Goal: Book appointment/travel/reservation

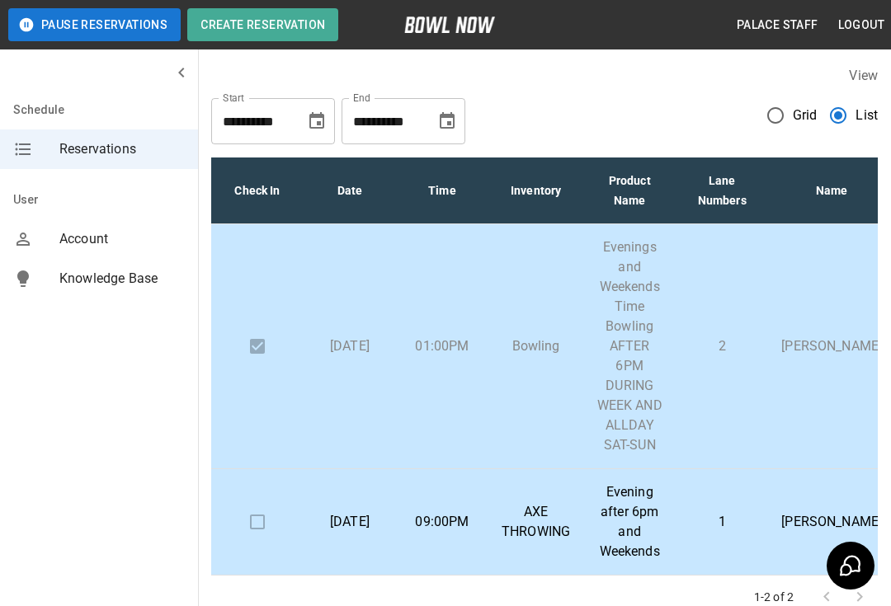
click at [789, 70] on div "View" at bounding box center [544, 75] width 667 height 19
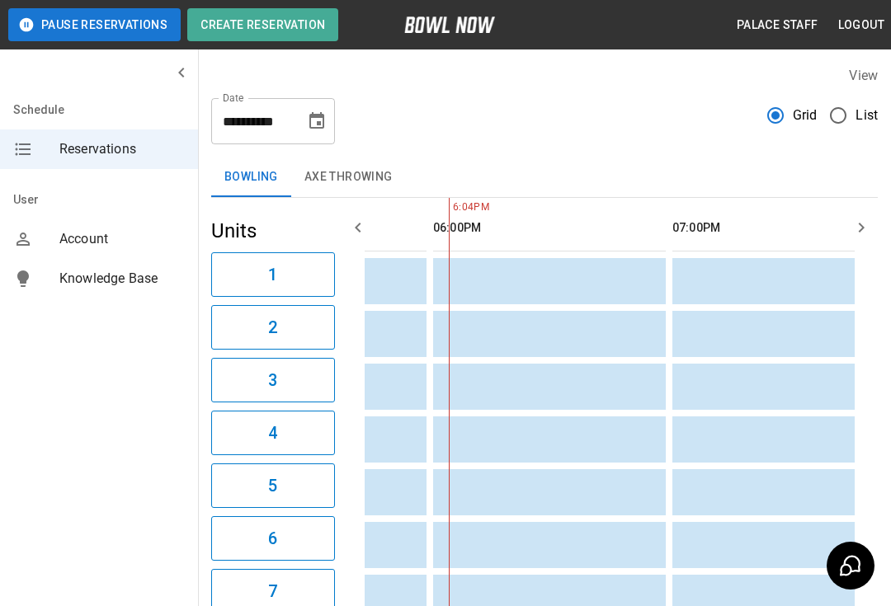
click at [863, 107] on span "List" at bounding box center [867, 116] width 22 height 20
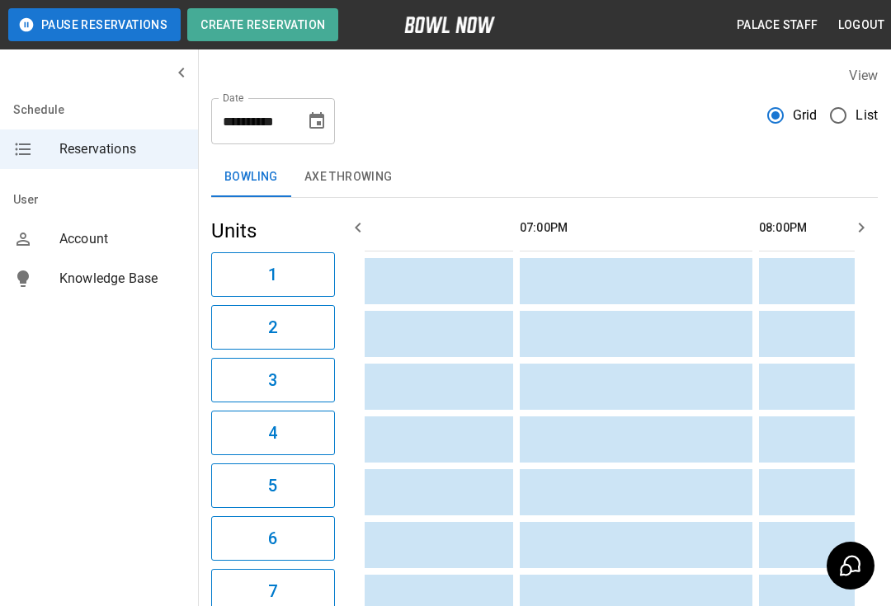
click at [306, 127] on button "Choose date, selected date is Sep 6, 2025" at bounding box center [316, 121] width 33 height 33
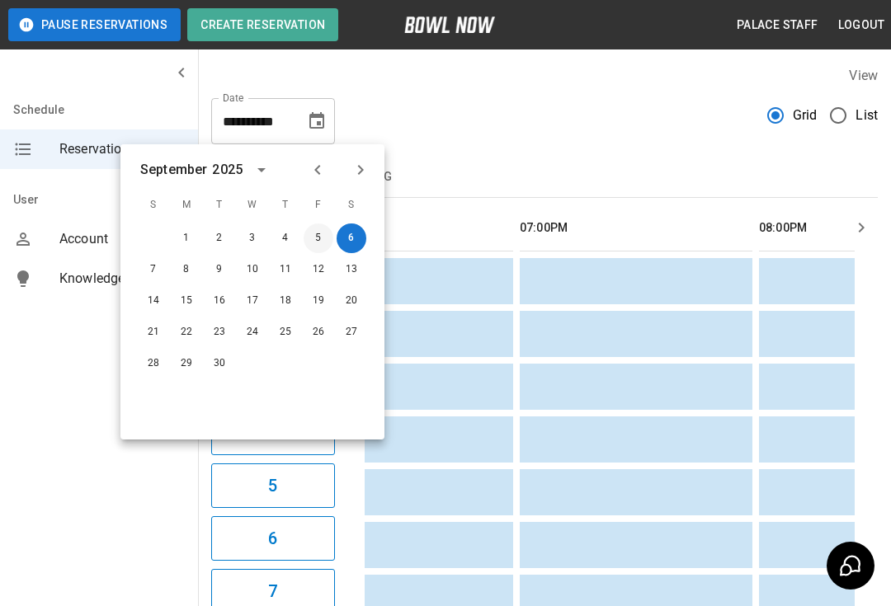
click at [324, 234] on button "5" at bounding box center [319, 239] width 30 height 30
type input "**********"
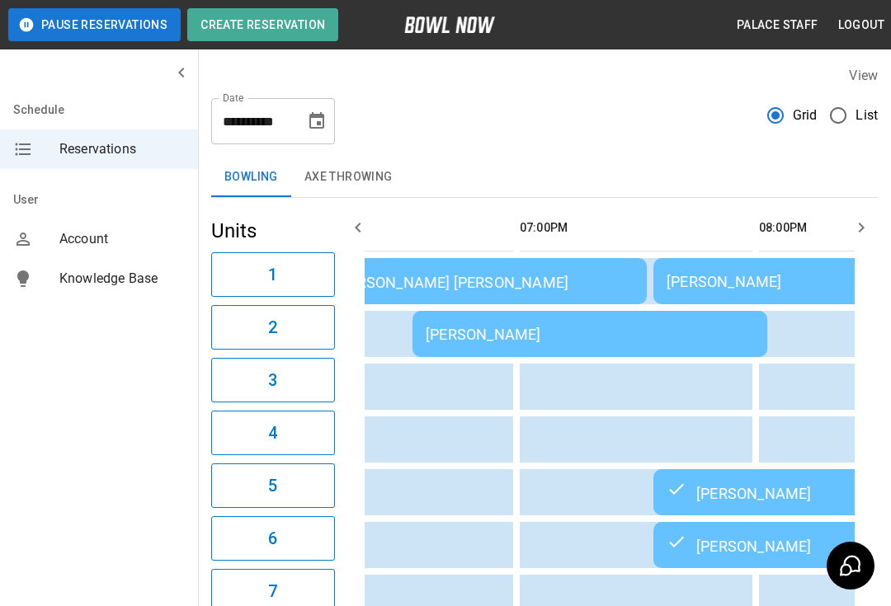
click at [702, 400] on td "sticky table" at bounding box center [680, 387] width 54 height 46
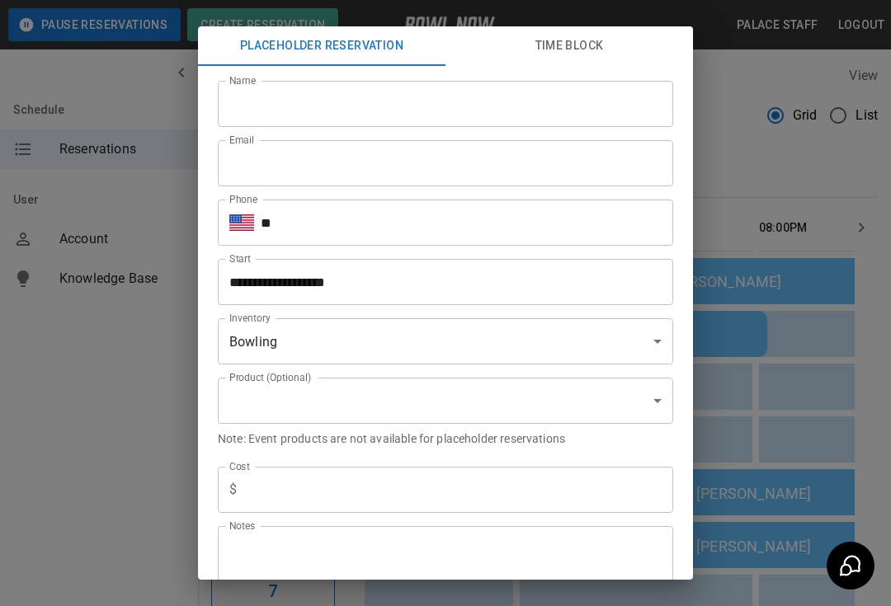
type input "**********"
click at [762, 199] on div "**********" at bounding box center [445, 303] width 891 height 606
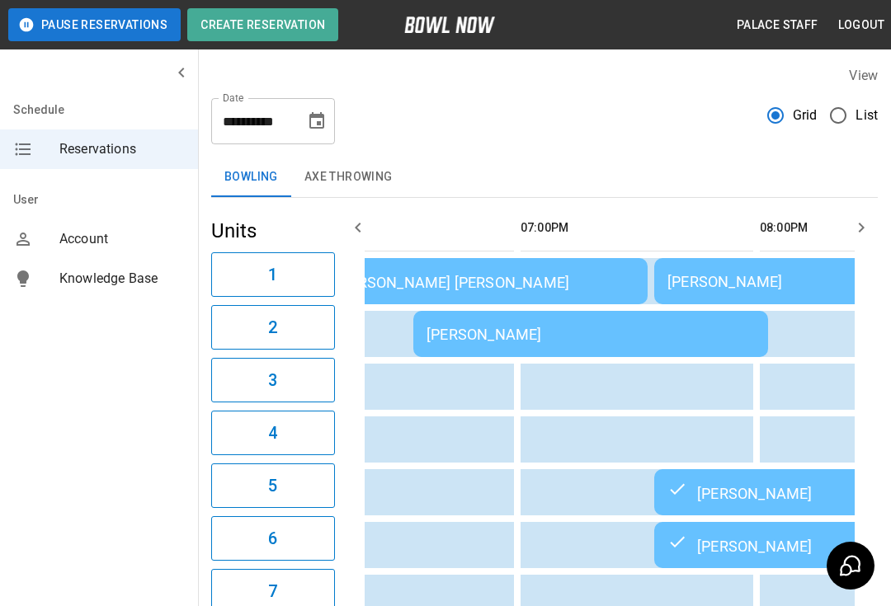
click at [714, 337] on div "[PERSON_NAME]" at bounding box center [591, 334] width 328 height 17
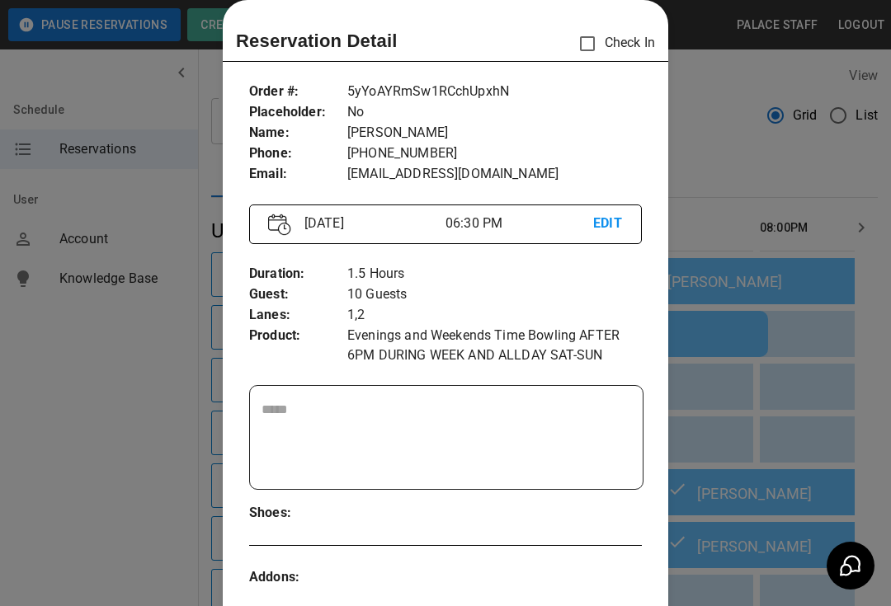
click at [719, 330] on div at bounding box center [445, 303] width 891 height 606
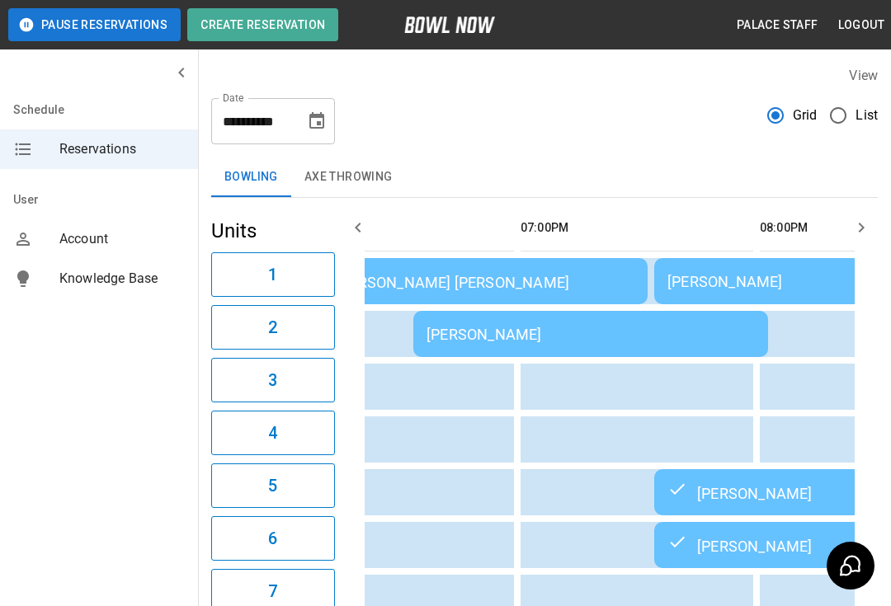
click at [713, 327] on div "[PERSON_NAME]" at bounding box center [591, 334] width 328 height 17
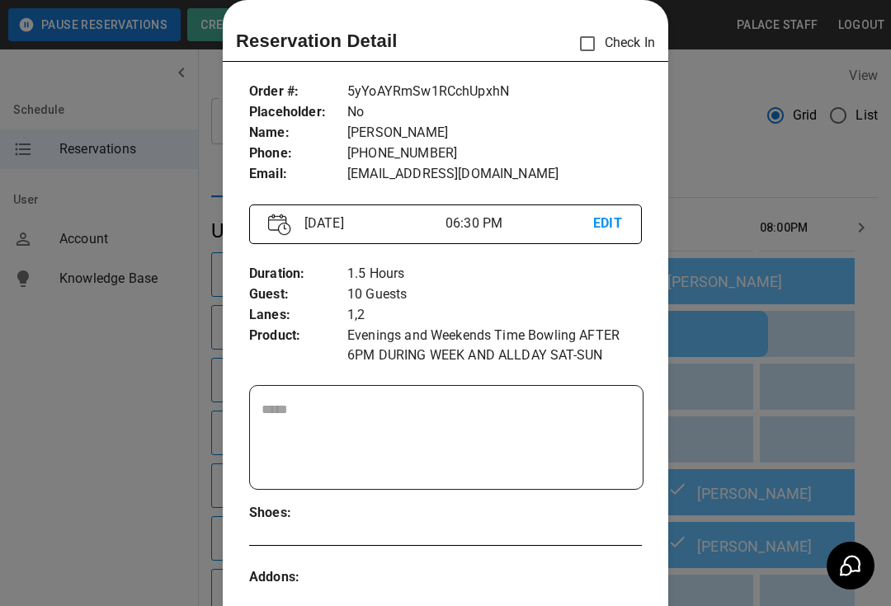
click at [602, 233] on p "EDIT" at bounding box center [608, 224] width 30 height 21
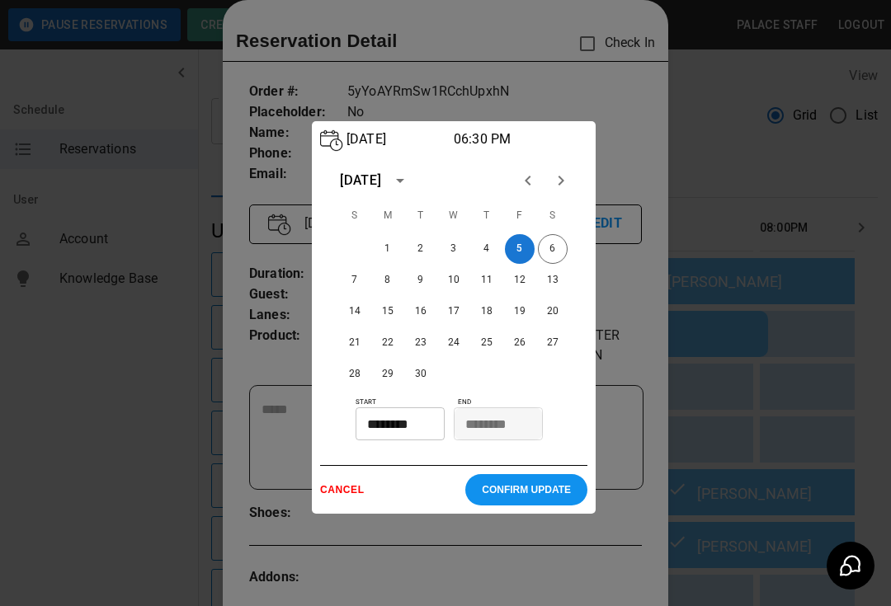
click at [770, 346] on div at bounding box center [445, 303] width 891 height 606
click at [642, 143] on div at bounding box center [445, 303] width 891 height 606
click at [578, 88] on div at bounding box center [445, 303] width 891 height 606
click at [562, 254] on button "6" at bounding box center [553, 249] width 30 height 30
click at [533, 496] on p "CONFIRM UPDATE" at bounding box center [526, 490] width 89 height 12
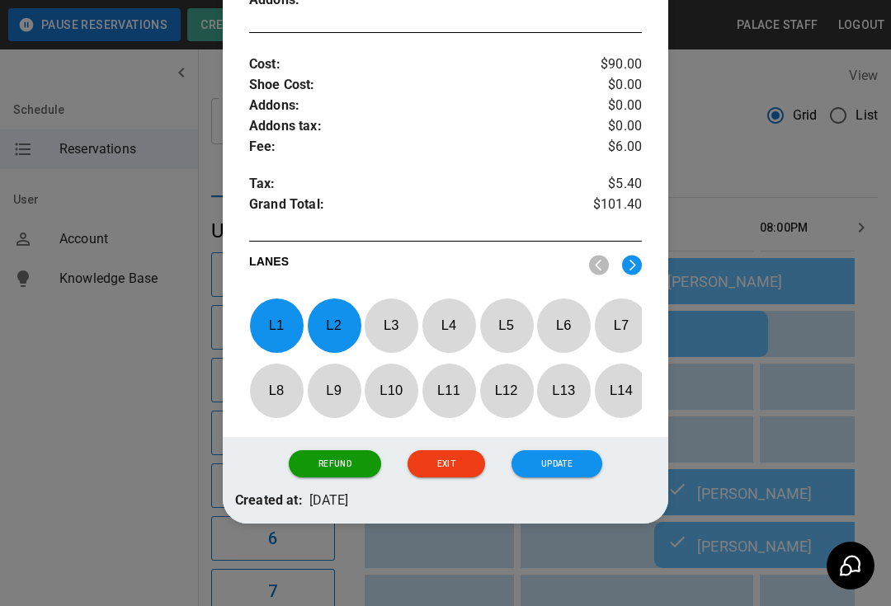
click at [557, 476] on button "Update" at bounding box center [557, 464] width 91 height 28
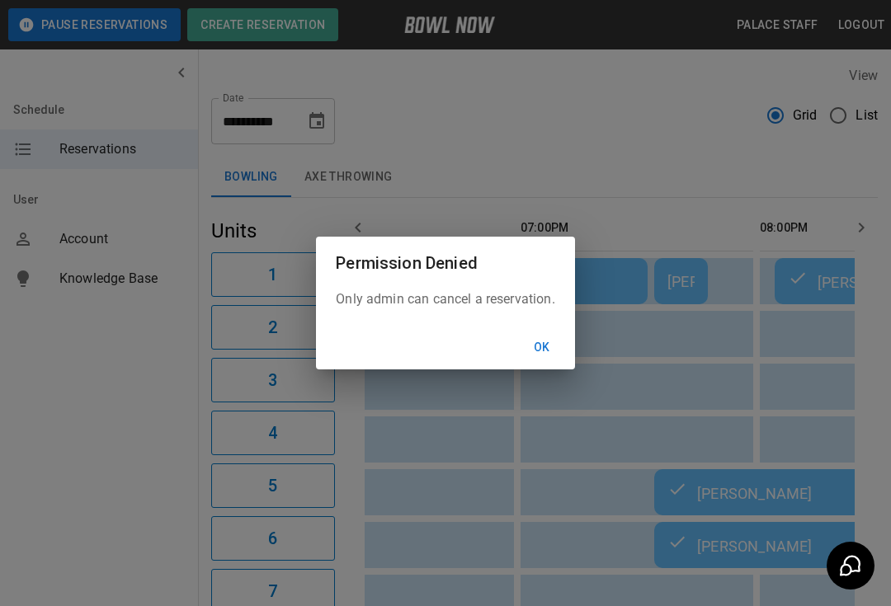
click at [542, 358] on button "Ok" at bounding box center [542, 348] width 53 height 31
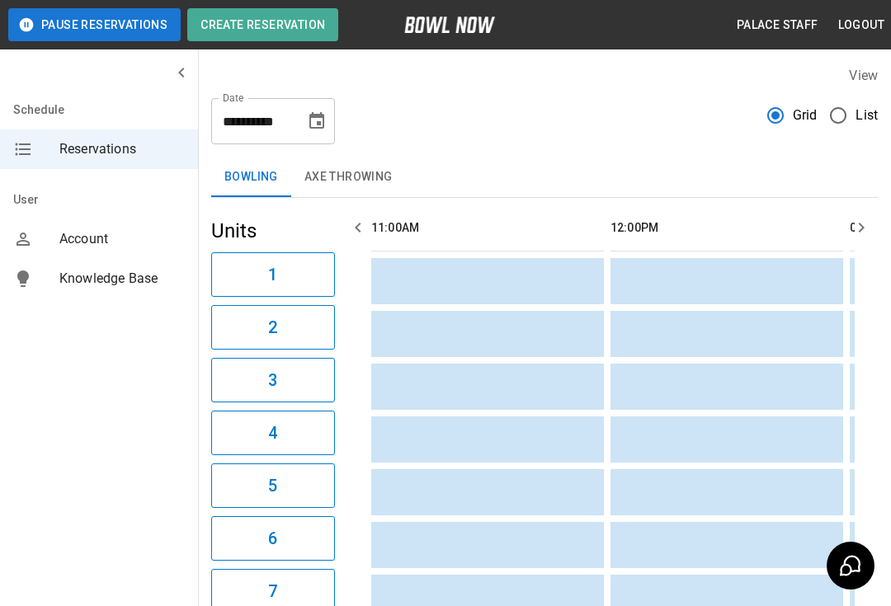
click at [310, 116] on icon "Choose date, selected date is Sep 5, 2025" at bounding box center [316, 120] width 15 height 17
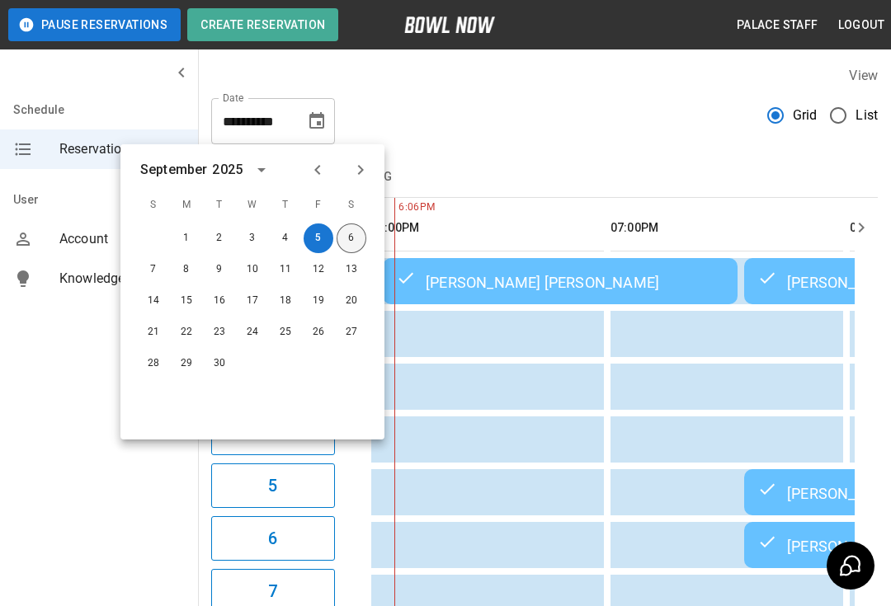
click at [358, 234] on button "6" at bounding box center [352, 239] width 30 height 30
type input "**********"
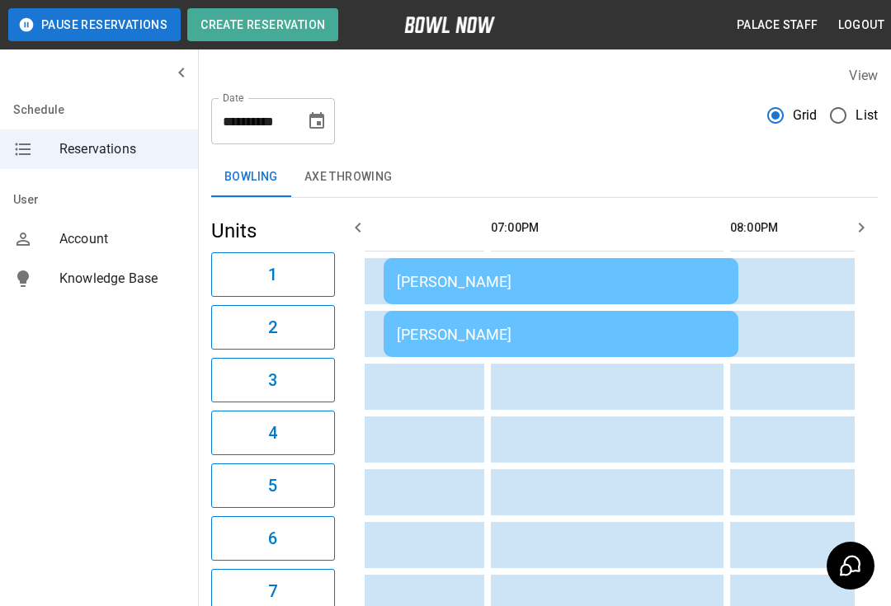
click at [663, 285] on div "[PERSON_NAME]" at bounding box center [561, 281] width 328 height 17
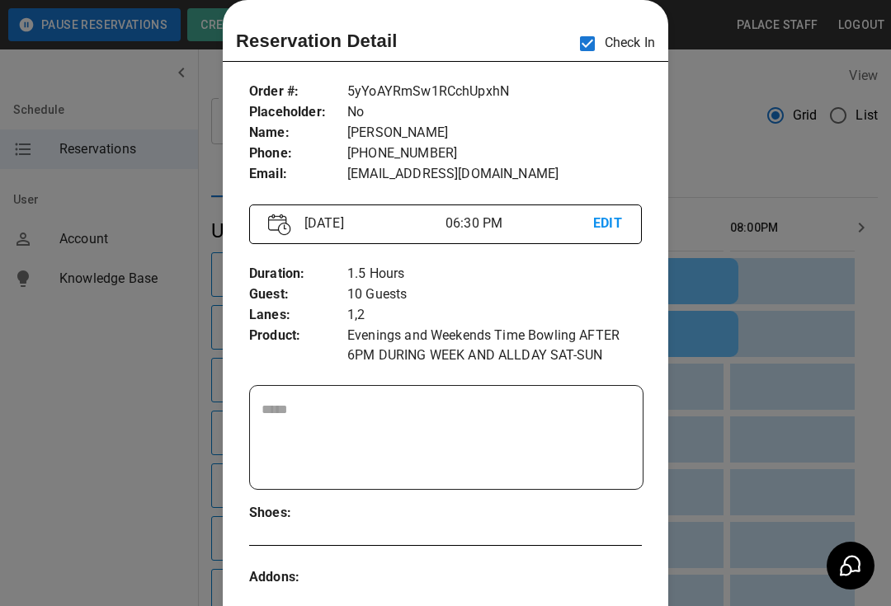
click at [739, 158] on div at bounding box center [445, 303] width 891 height 606
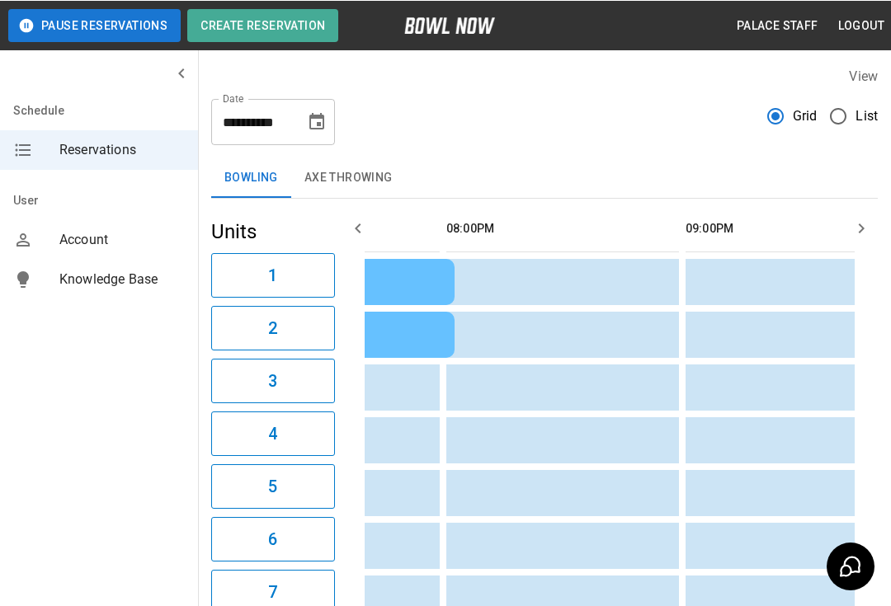
scroll to position [0, 2040]
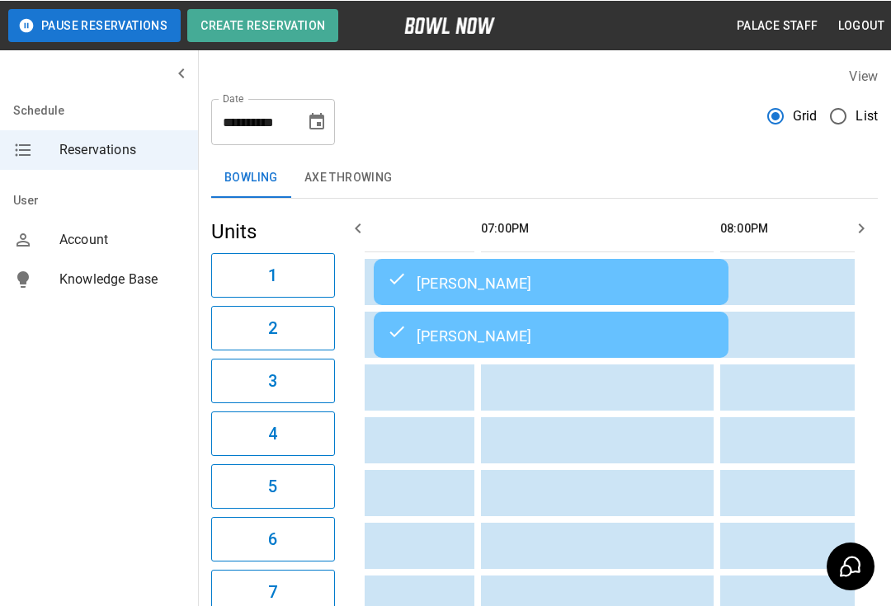
click at [586, 313] on td "[PERSON_NAME]" at bounding box center [551, 334] width 355 height 46
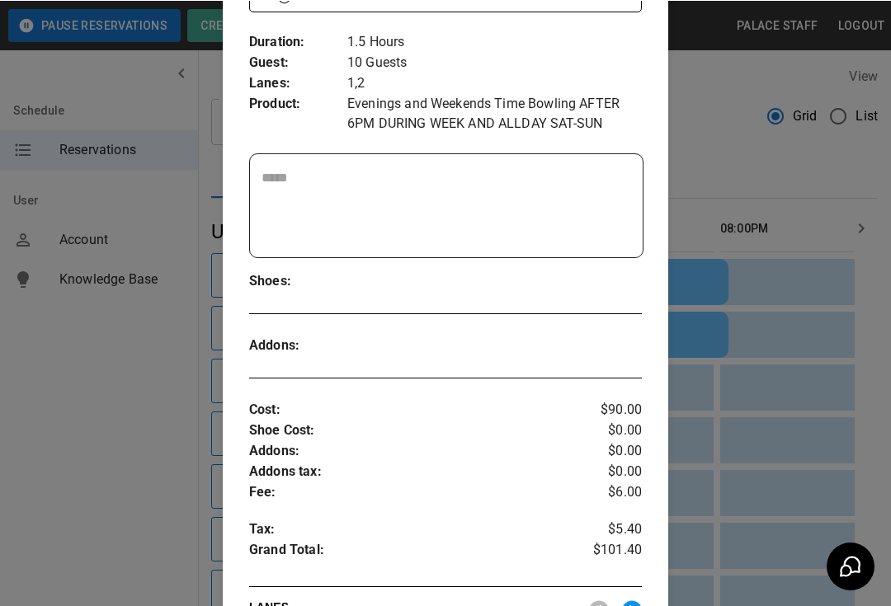
scroll to position [257, 0]
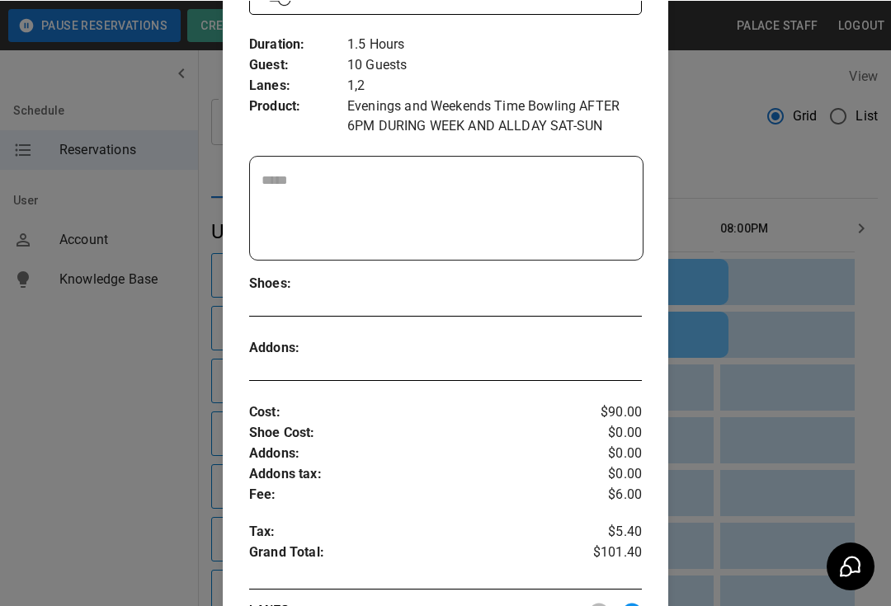
click at [731, 378] on div at bounding box center [445, 303] width 891 height 606
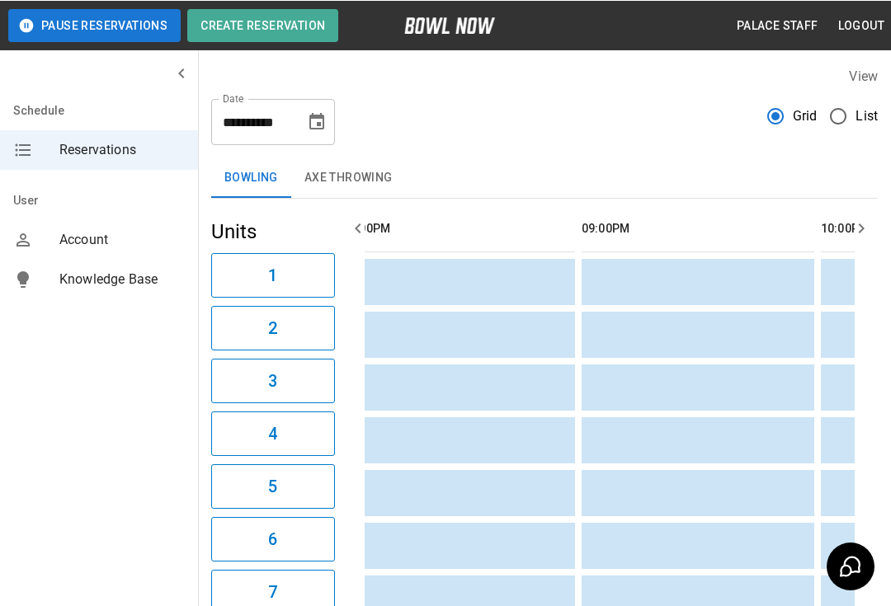
scroll to position [0, 2281]
